Goal: Use online tool/utility: Utilize a website feature to perform a specific function

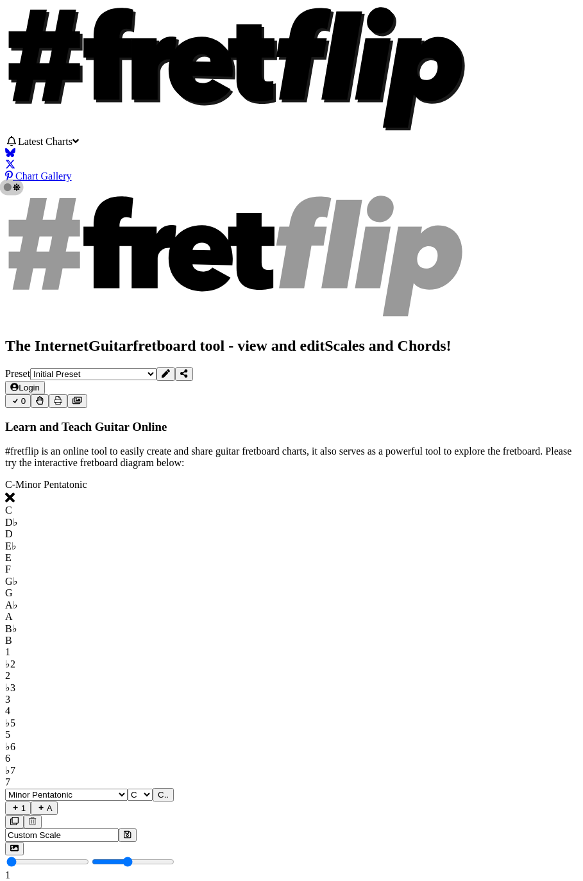
select select "C"
click at [147, 368] on select "Welcome to #fretflip! Initial Preset Custom Preset Minor Pentatonic Major Penta…" at bounding box center [93, 374] width 126 height 12
click at [104, 368] on select "Welcome to #fretflip! Initial Preset Custom Preset Minor Pentatonic Major Penta…" at bounding box center [93, 374] width 126 height 12
select select "/template"
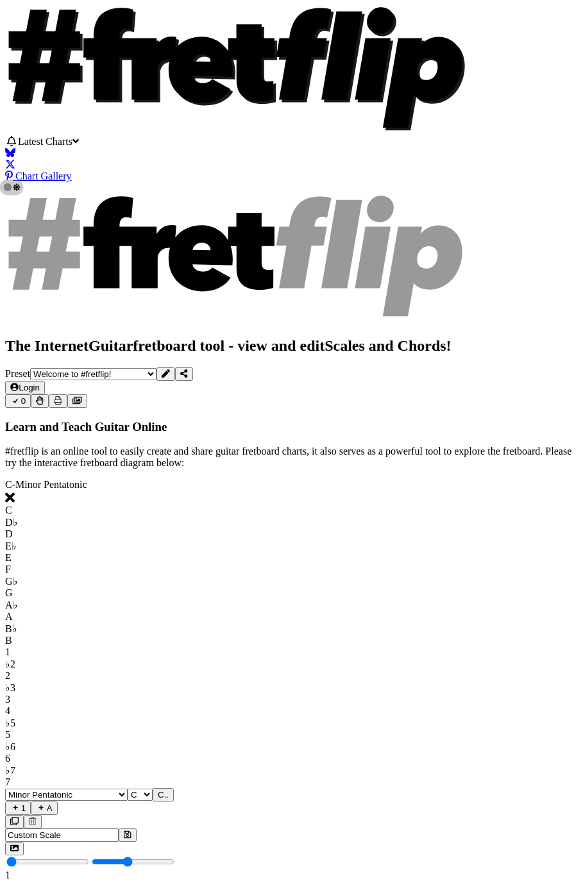
select select "A"
select select "Root"
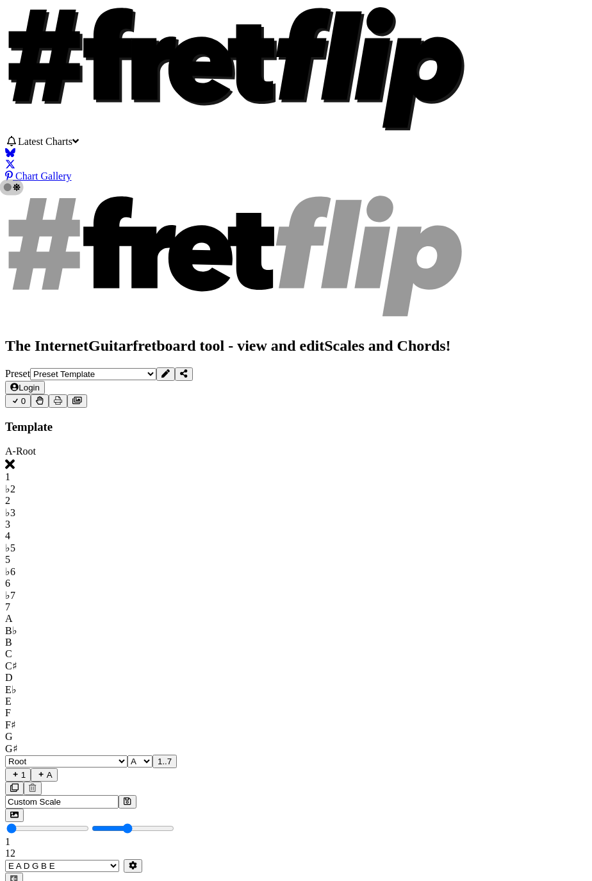
click at [119, 795] on input "Custom Scale" at bounding box center [61, 801] width 113 height 13
type input "M"
type input "N"
type input "Name of scale chart"
click at [131, 797] on icon at bounding box center [128, 801] width 8 height 8
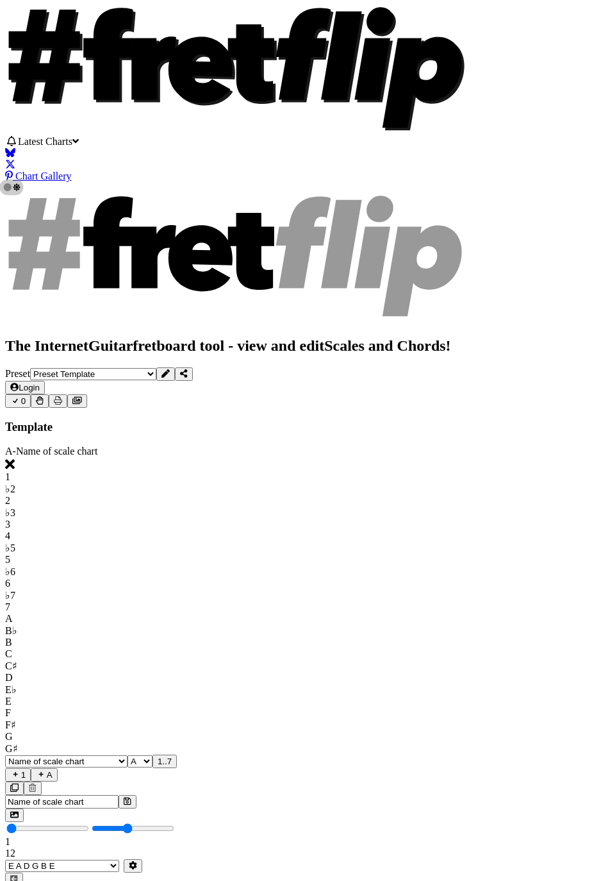
click at [128, 755] on select "Root Name of scale chart Minor Pentatonic Major Pentatonic Minor Blues Major Bl…" at bounding box center [66, 761] width 122 height 12
click at [131, 797] on icon at bounding box center [128, 801] width 8 height 8
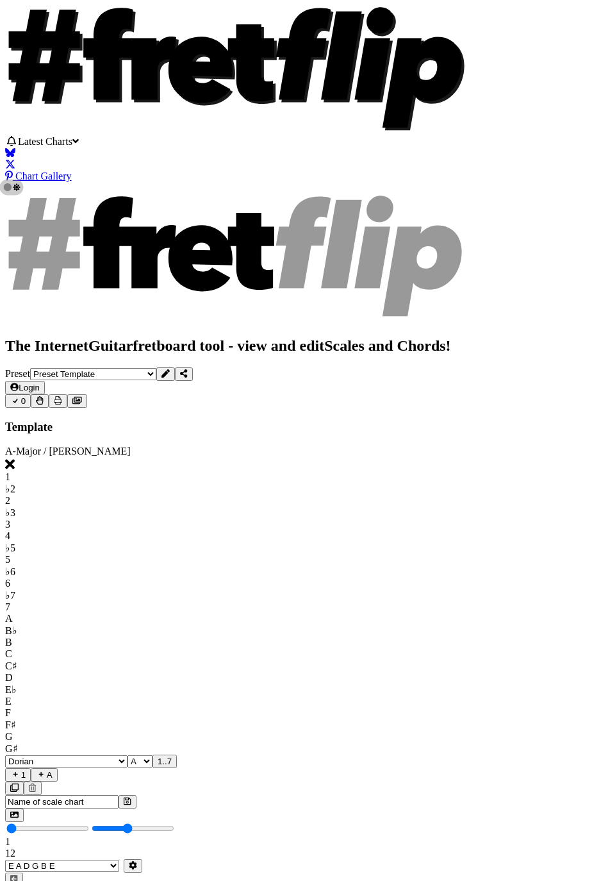
select select "Name of scale chart"
click at [188, 369] on icon at bounding box center [184, 373] width 8 height 8
select select "/welcome"
